Goal: Task Accomplishment & Management: Manage account settings

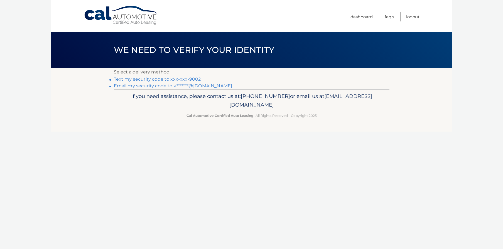
click at [172, 80] on link "Text my security code to xxx-xxx-9002" at bounding box center [157, 79] width 87 height 5
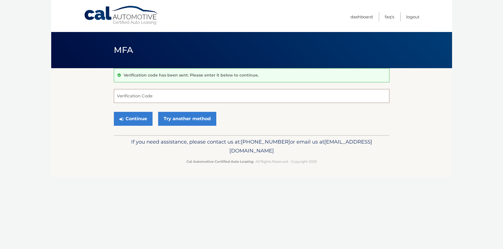
click at [155, 97] on input "Verification Code" at bounding box center [252, 96] width 276 height 14
type input "854554"
click at [132, 119] on button "Continue" at bounding box center [133, 119] width 39 height 14
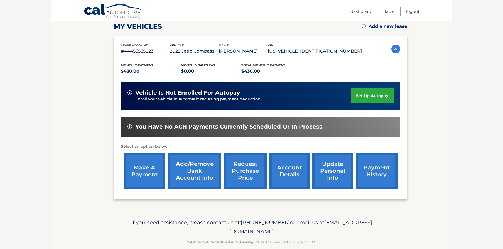
scroll to position [80, 0]
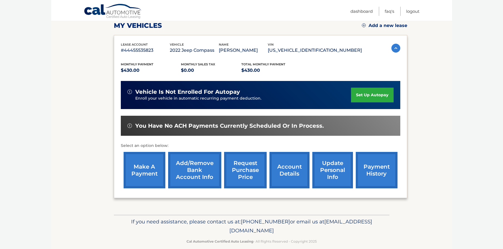
click at [144, 167] on link "make a payment" at bounding box center [145, 170] width 42 height 36
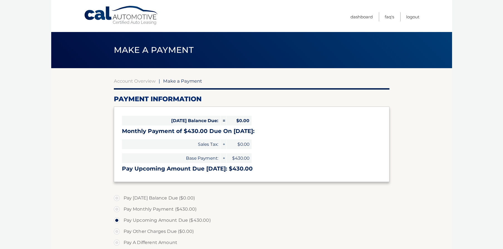
select select "YTg1ZDUyZjktYTkxZS00MDJjLTlhYTUtZjg2NGU2ZmRkYzU5"
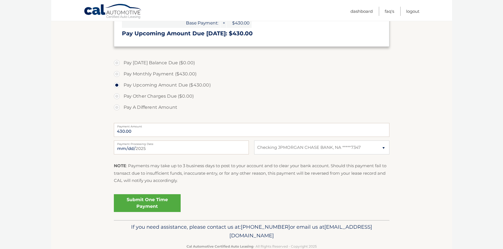
scroll to position [143, 0]
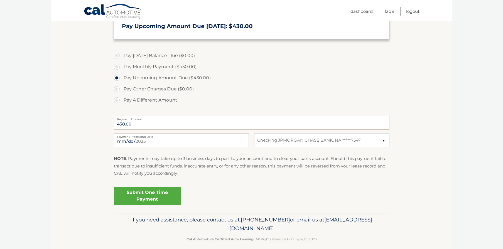
click at [153, 194] on link "Submit One Time Payment" at bounding box center [147, 196] width 67 height 18
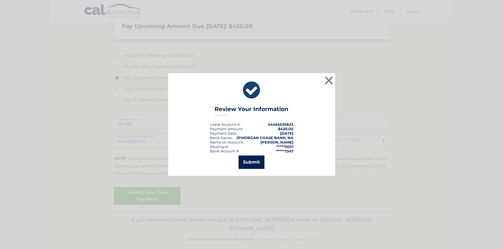
click at [246, 166] on button "Submit" at bounding box center [252, 162] width 26 height 13
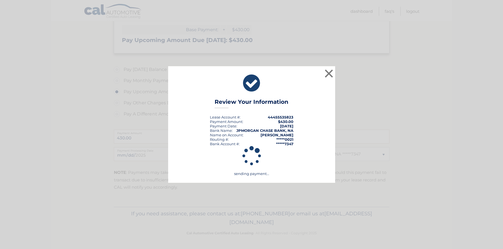
scroll to position [128, 0]
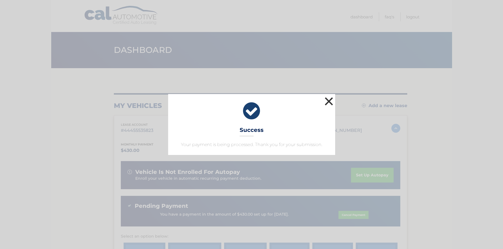
click at [329, 103] on button "×" at bounding box center [329, 101] width 11 height 11
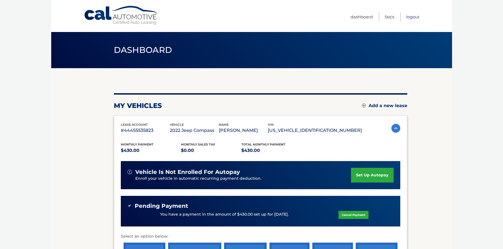
click at [411, 17] on link "Logout" at bounding box center [412, 16] width 13 height 9
